Goal: Task Accomplishment & Management: Use online tool/utility

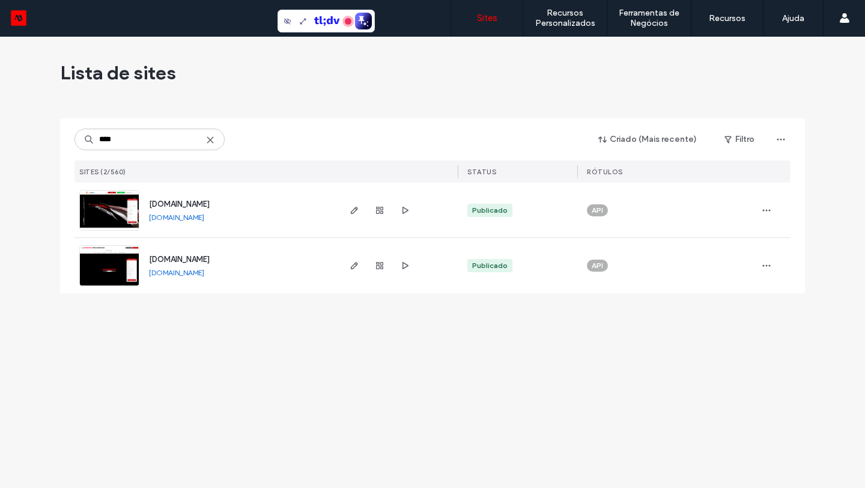
type input "****"
click at [117, 204] on img at bounding box center [109, 232] width 59 height 82
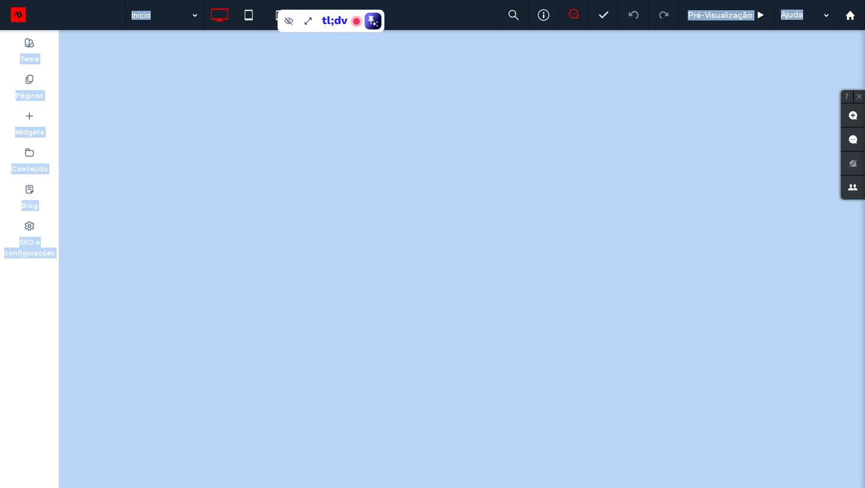
drag, startPoint x: 0, startPoint y: 0, endPoint x: 94, endPoint y: -13, distance: 95.2
click at [94, 0] on html ".wqwq-1{fill:#231f20;} .cls-1q, .cls-2q { fill-rule: evenodd; } .cls-2q { fill:…" at bounding box center [432, 244] width 865 height 488
click at [198, 76] on div at bounding box center [432, 244] width 865 height 488
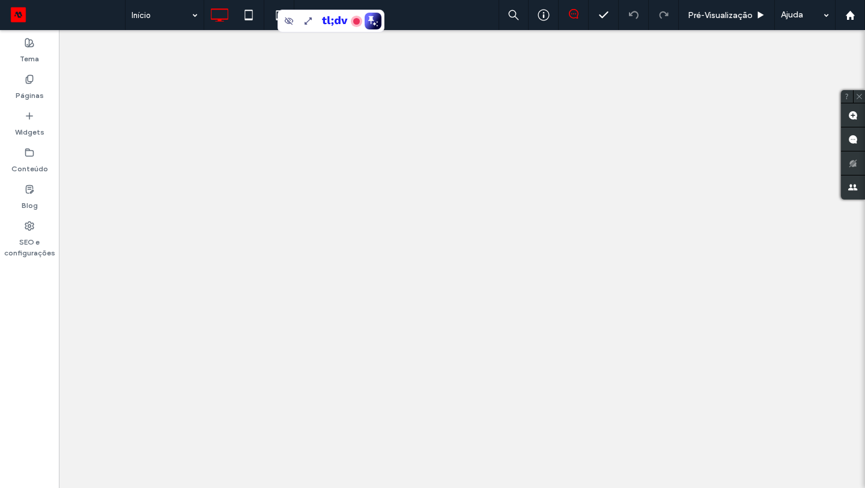
drag, startPoint x: 351, startPoint y: 20, endPoint x: 279, endPoint y: 21, distance: 71.5
click at [279, 21] on div at bounding box center [432, 244] width 865 height 488
drag, startPoint x: 358, startPoint y: 14, endPoint x: 268, endPoint y: 16, distance: 90.2
click at [268, 16] on div at bounding box center [432, 244] width 865 height 488
drag, startPoint x: 331, startPoint y: 20, endPoint x: 377, endPoint y: 20, distance: 46.3
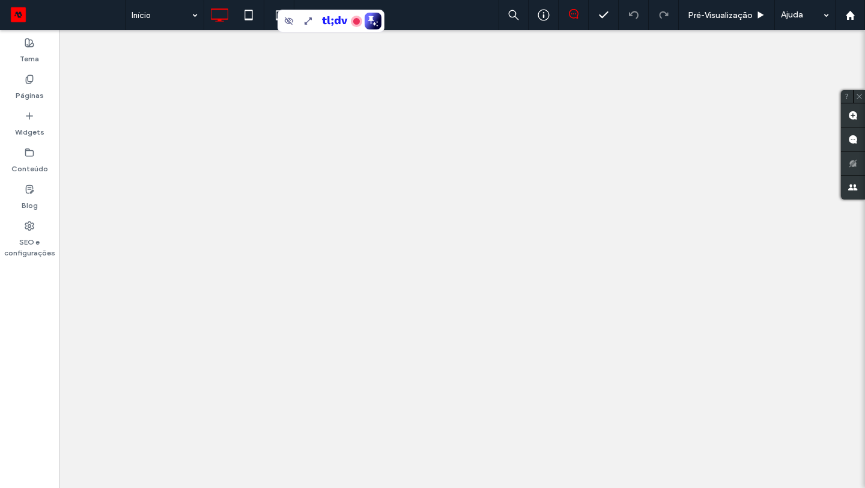
click at [377, 20] on div at bounding box center [432, 244] width 865 height 488
